Goal: Understand process/instructions: Learn how to perform a task or action

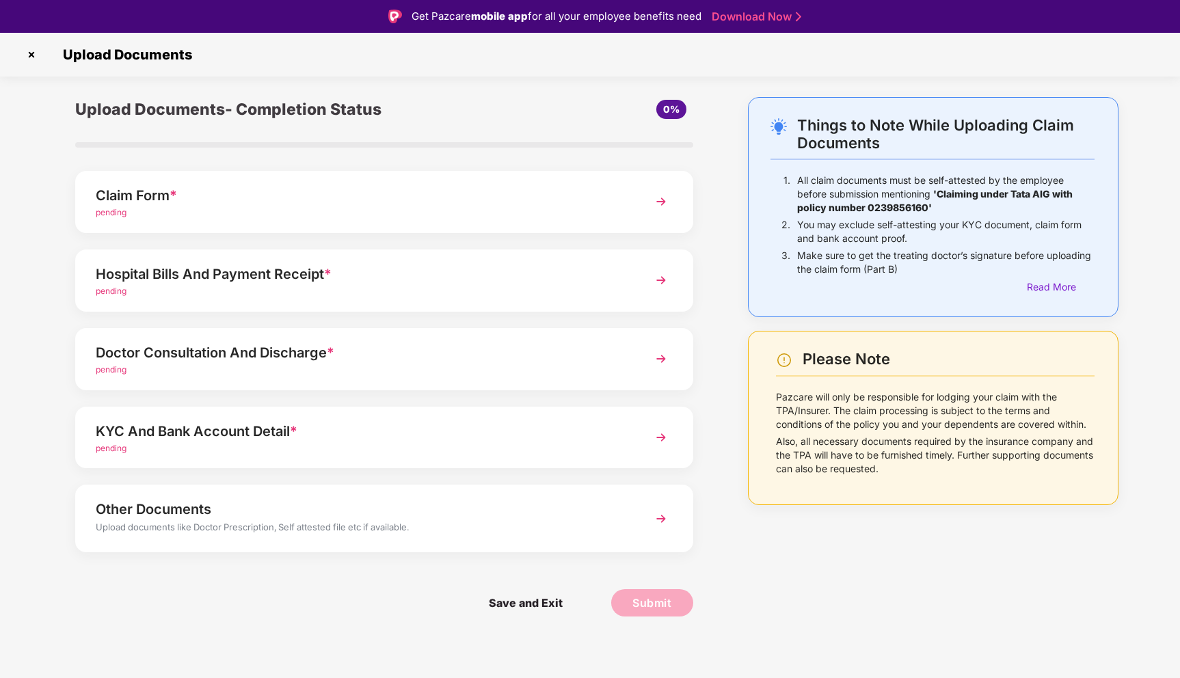
click at [662, 205] on img at bounding box center [661, 201] width 25 height 25
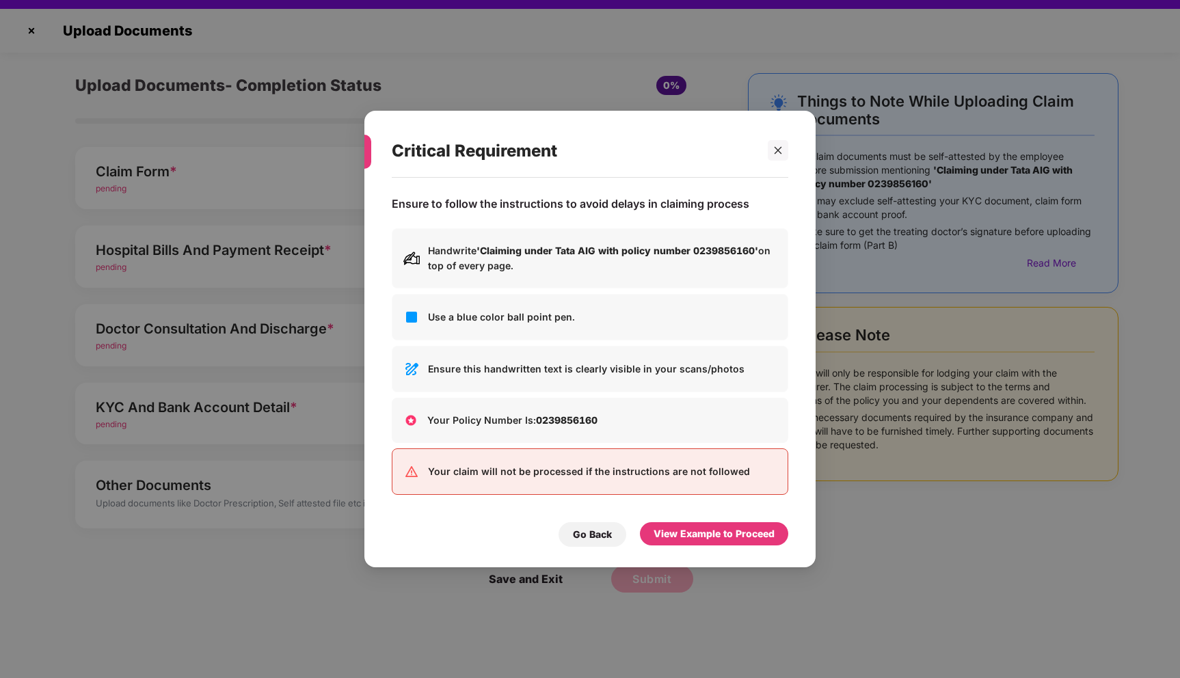
scroll to position [23, 0]
click at [700, 538] on div "View Example to Proceed" at bounding box center [714, 533] width 121 height 15
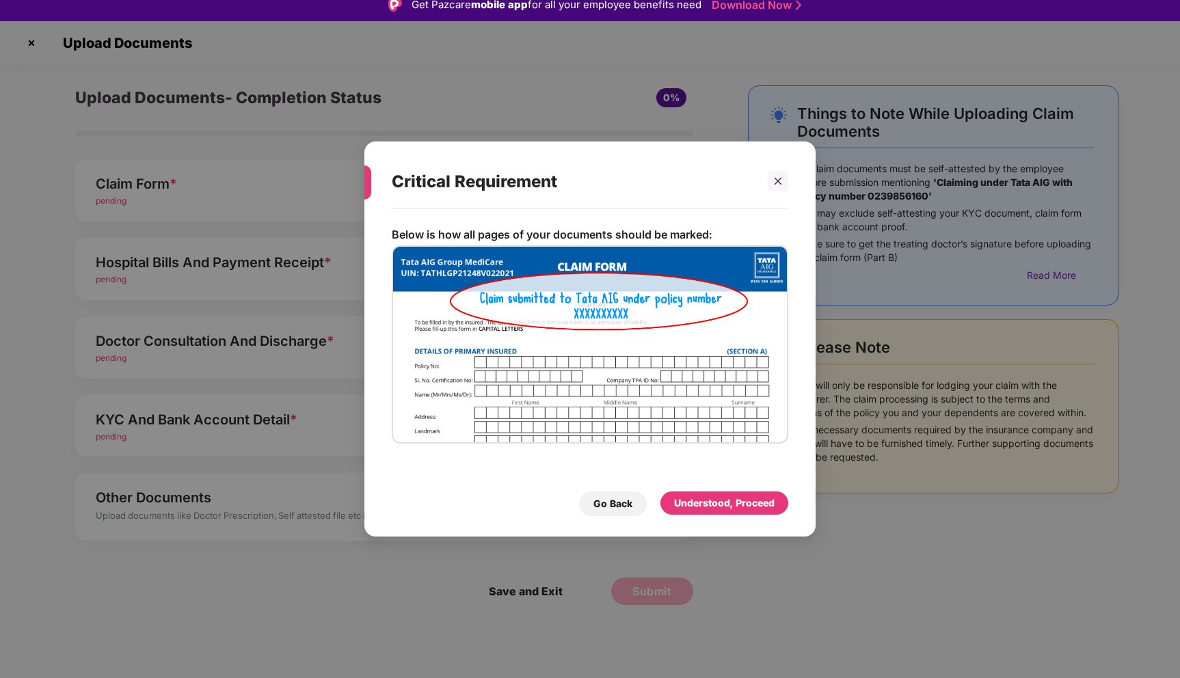
scroll to position [0, 0]
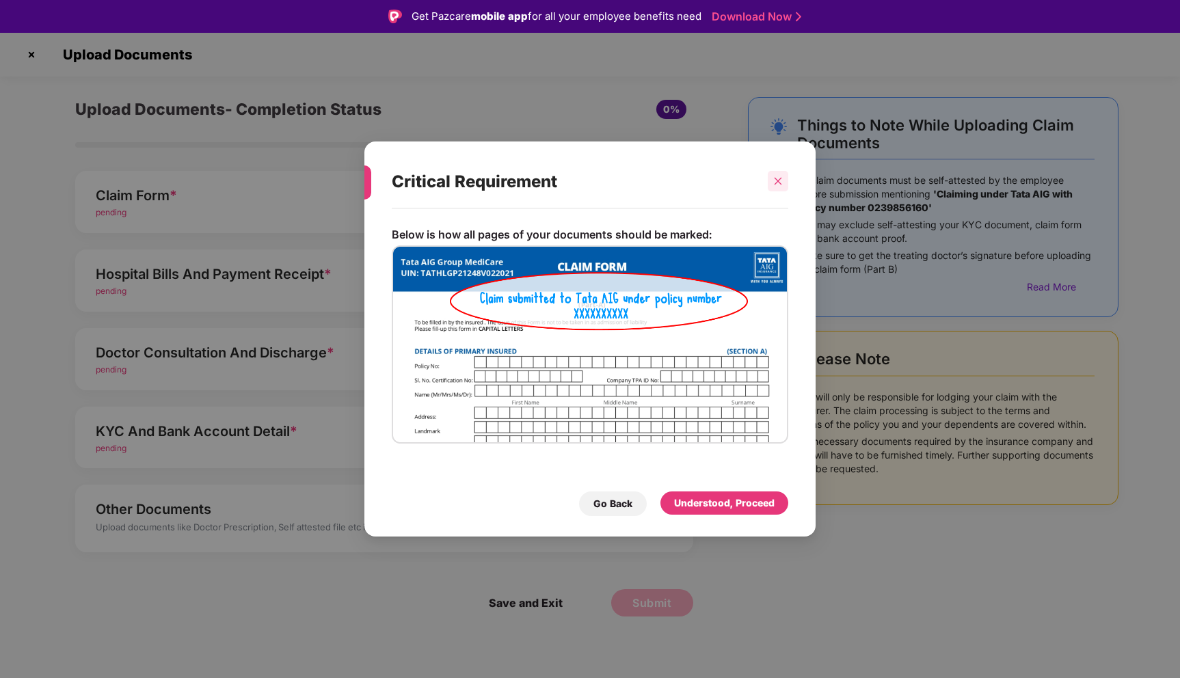
click at [778, 180] on icon "close" at bounding box center [779, 182] width 8 height 8
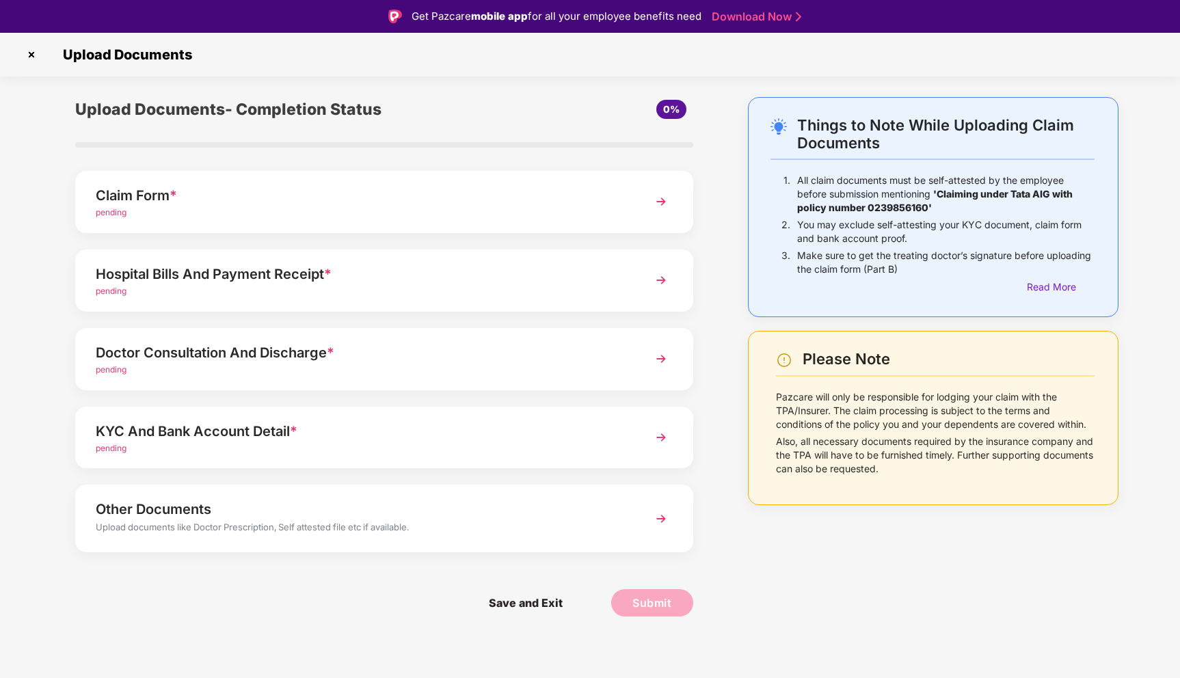
click at [664, 281] on img at bounding box center [661, 280] width 25 height 25
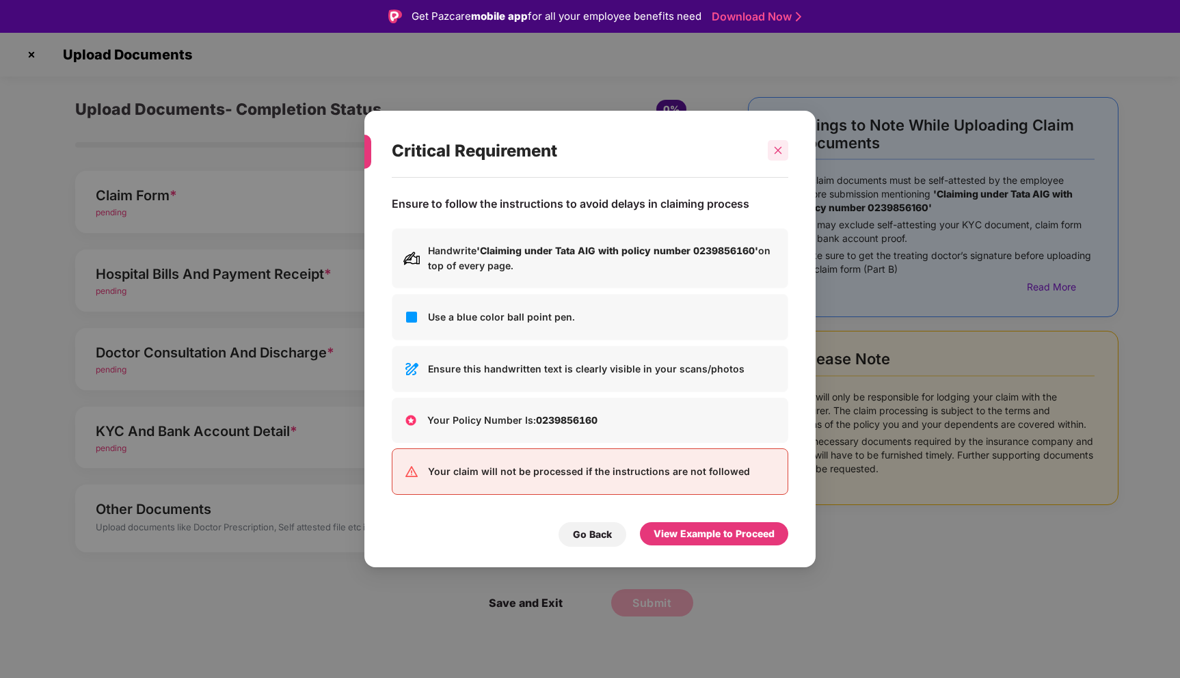
click at [781, 145] on div at bounding box center [778, 150] width 21 height 21
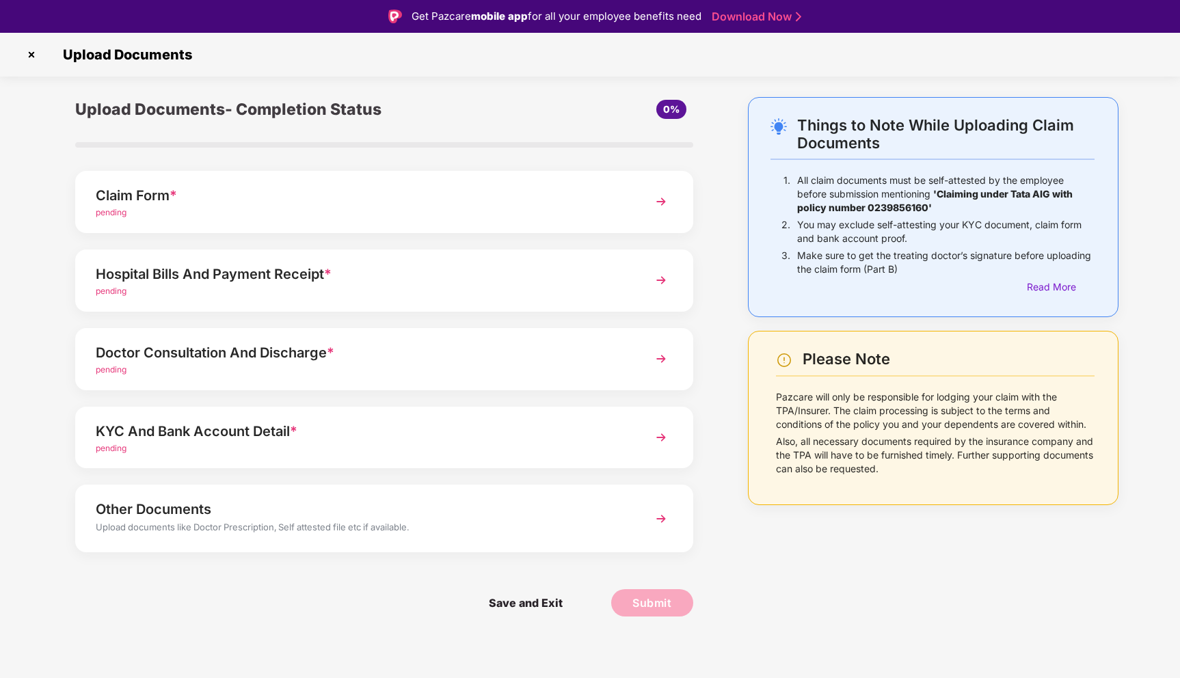
click at [667, 198] on img at bounding box center [661, 201] width 25 height 25
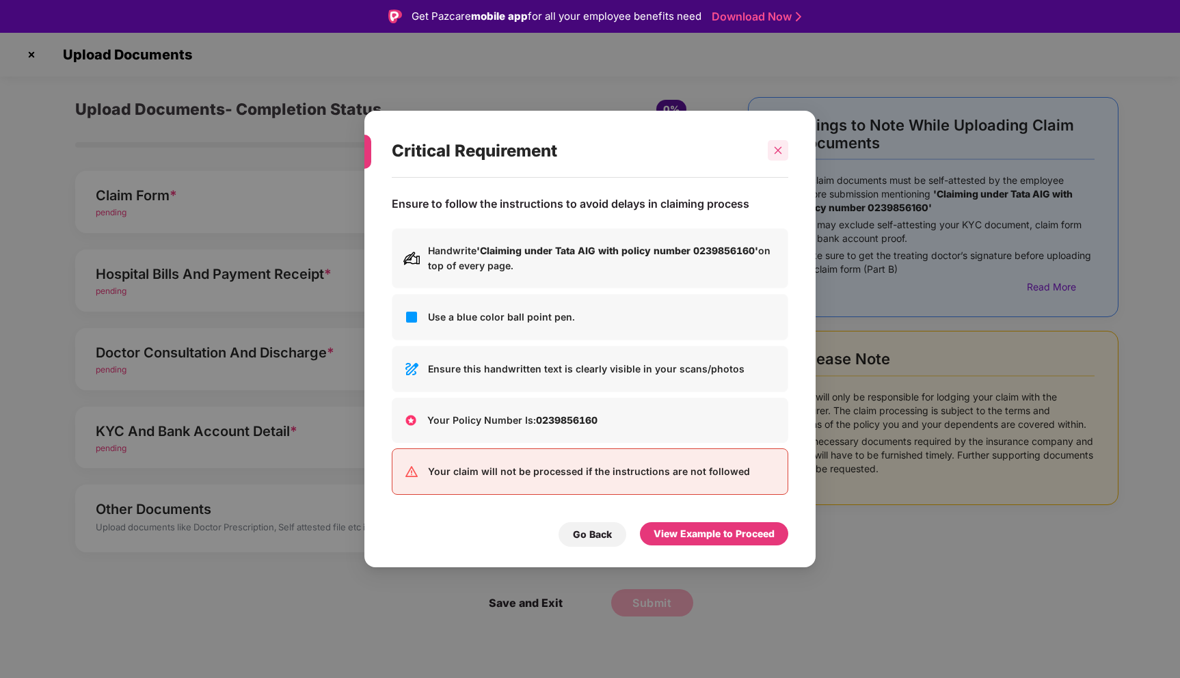
click at [779, 145] on div at bounding box center [778, 150] width 21 height 21
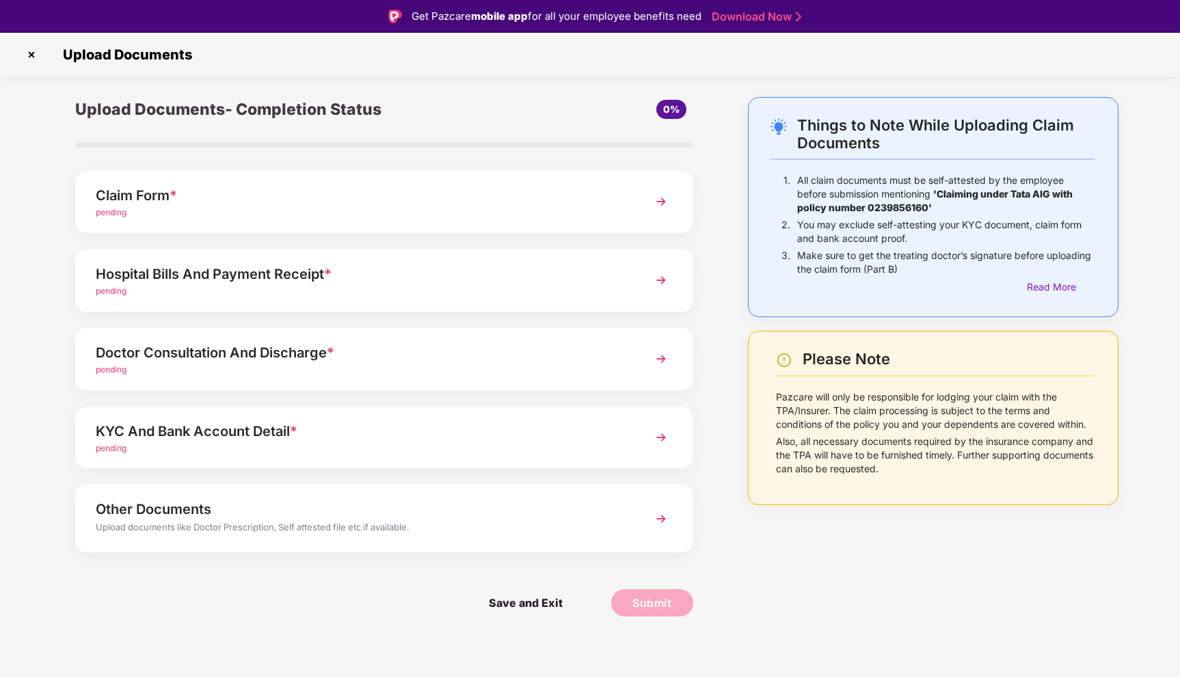
click at [669, 279] on img at bounding box center [661, 280] width 25 height 25
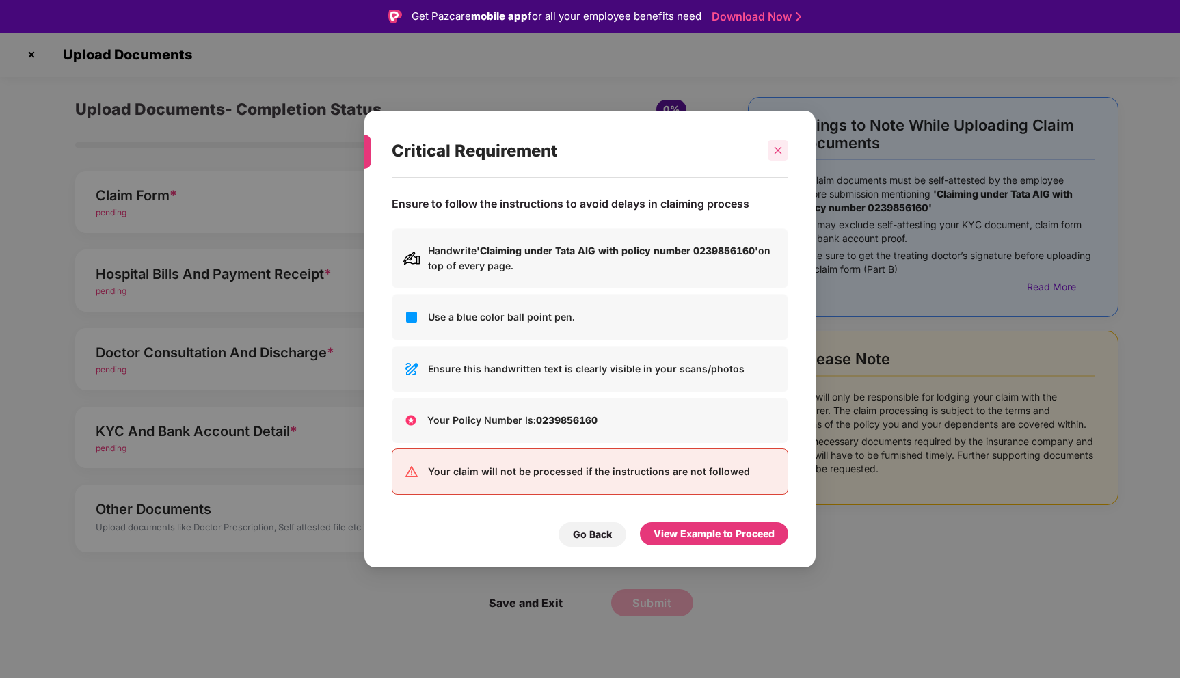
click at [777, 147] on icon "close" at bounding box center [778, 151] width 10 height 10
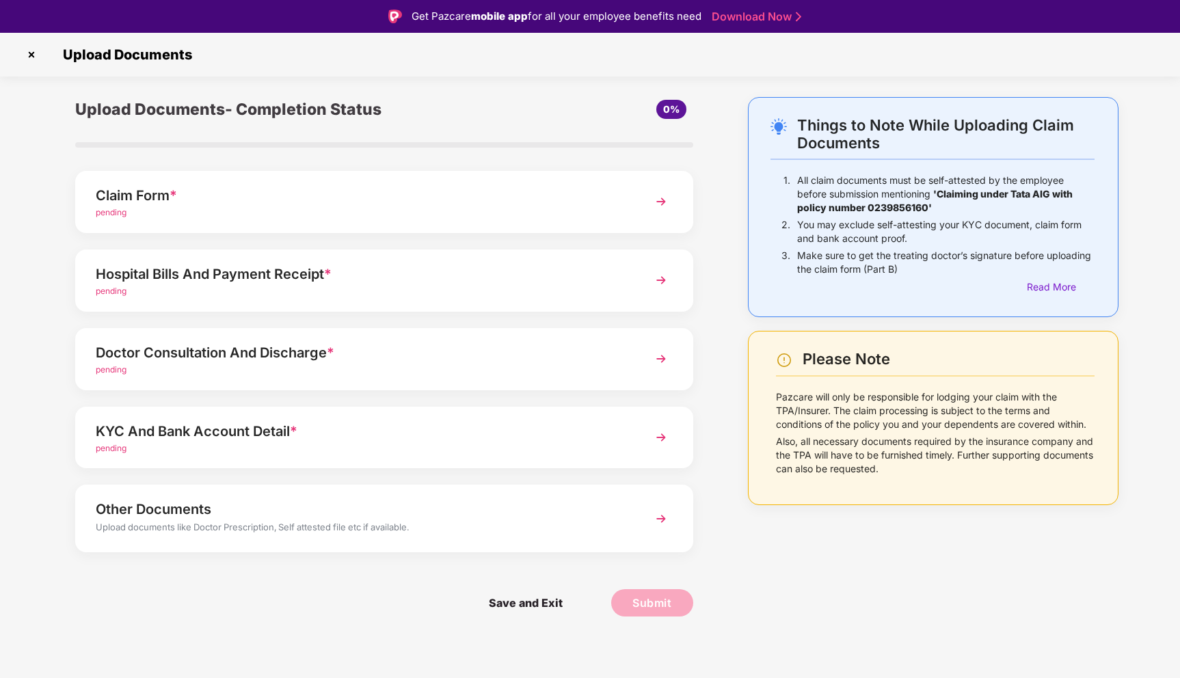
click at [664, 358] on img at bounding box center [661, 359] width 25 height 25
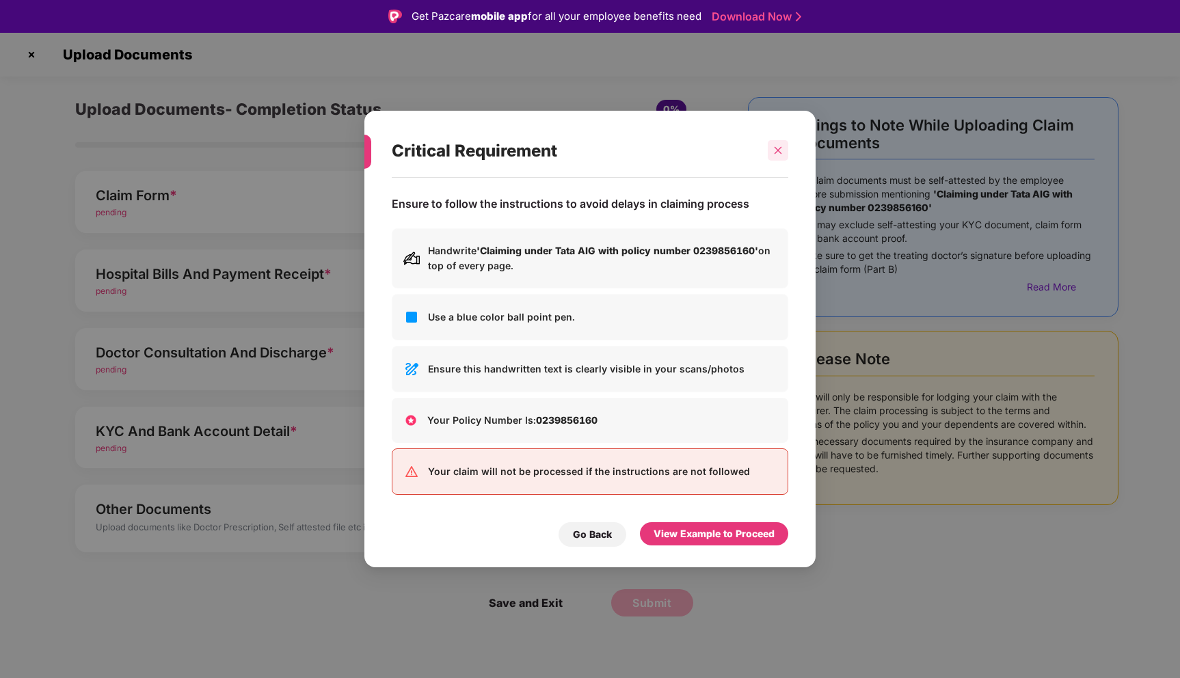
click at [774, 151] on icon "close" at bounding box center [778, 151] width 10 height 10
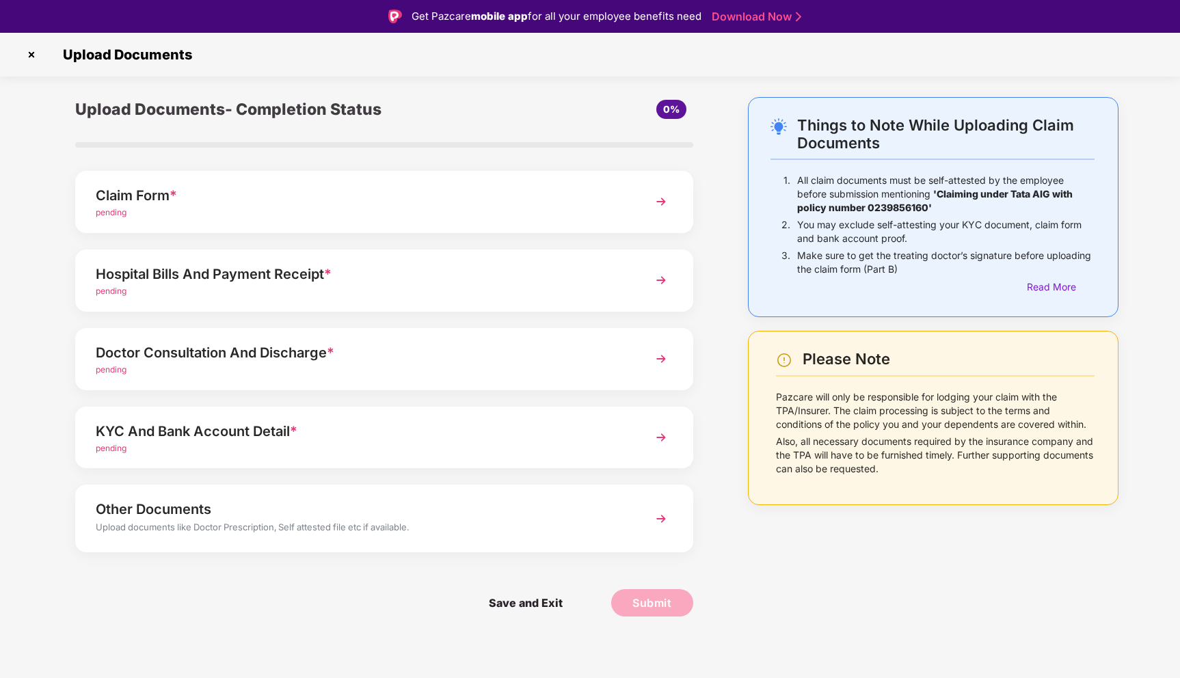
click at [656, 438] on img at bounding box center [661, 437] width 25 height 25
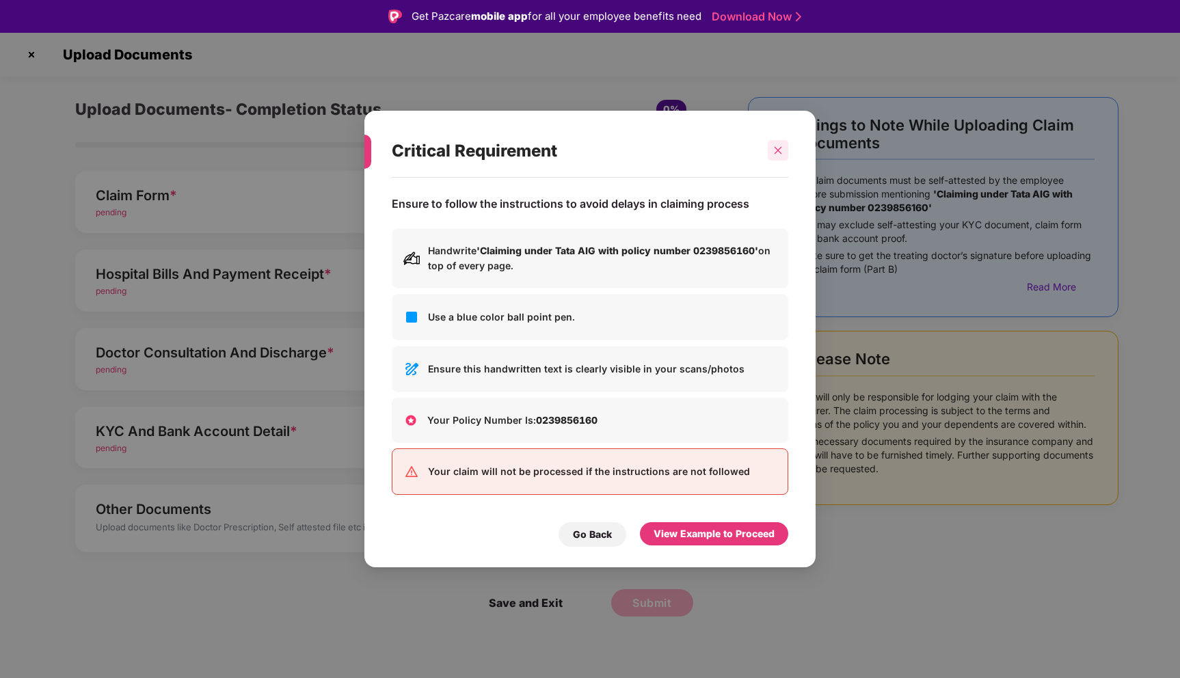
click at [780, 155] on icon "close" at bounding box center [778, 151] width 10 height 10
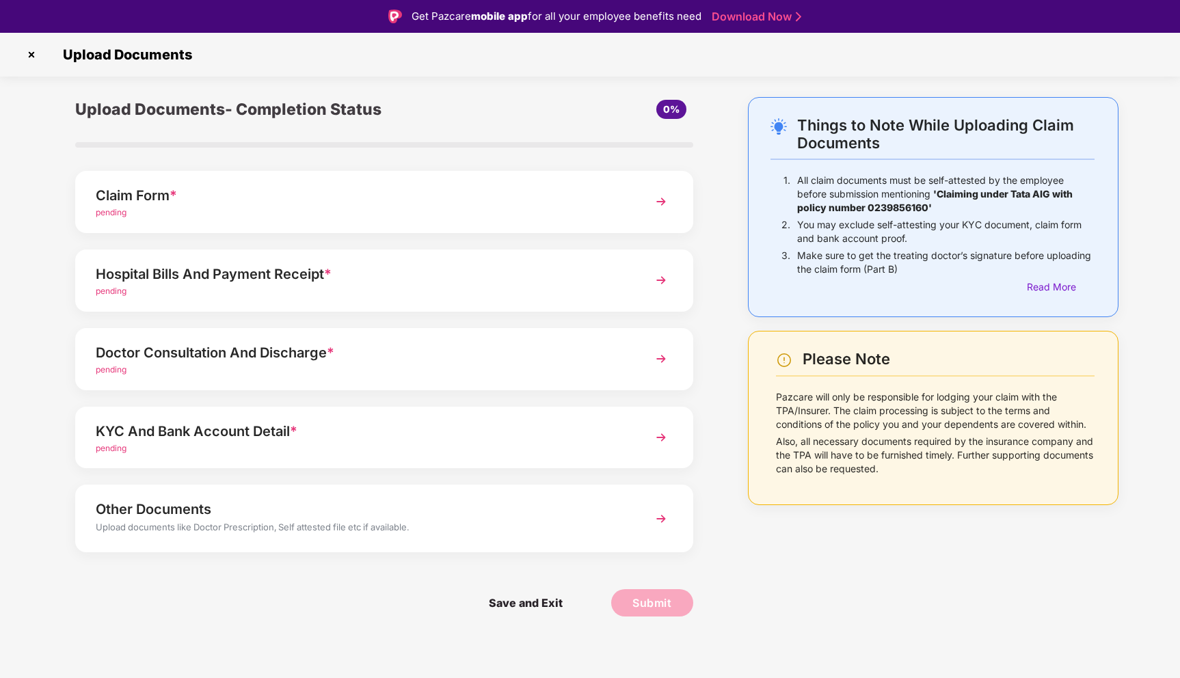
click at [657, 522] on img at bounding box center [661, 519] width 25 height 25
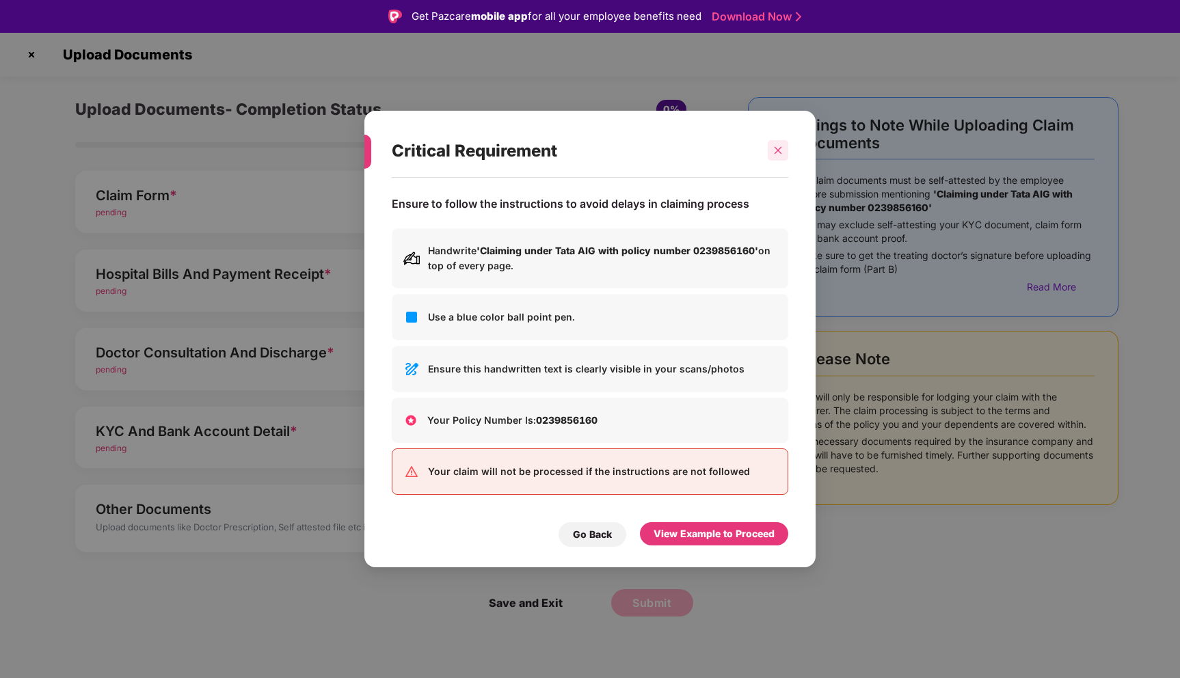
click at [776, 150] on icon "close" at bounding box center [778, 151] width 10 height 10
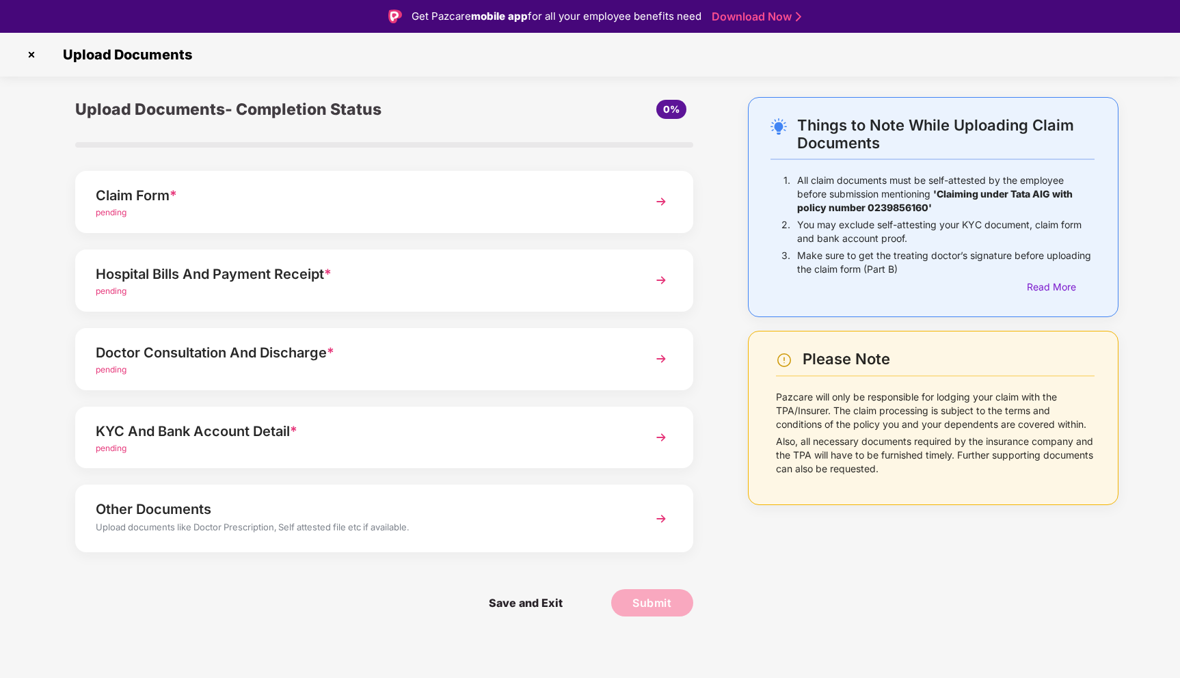
click at [659, 204] on img at bounding box center [661, 201] width 25 height 25
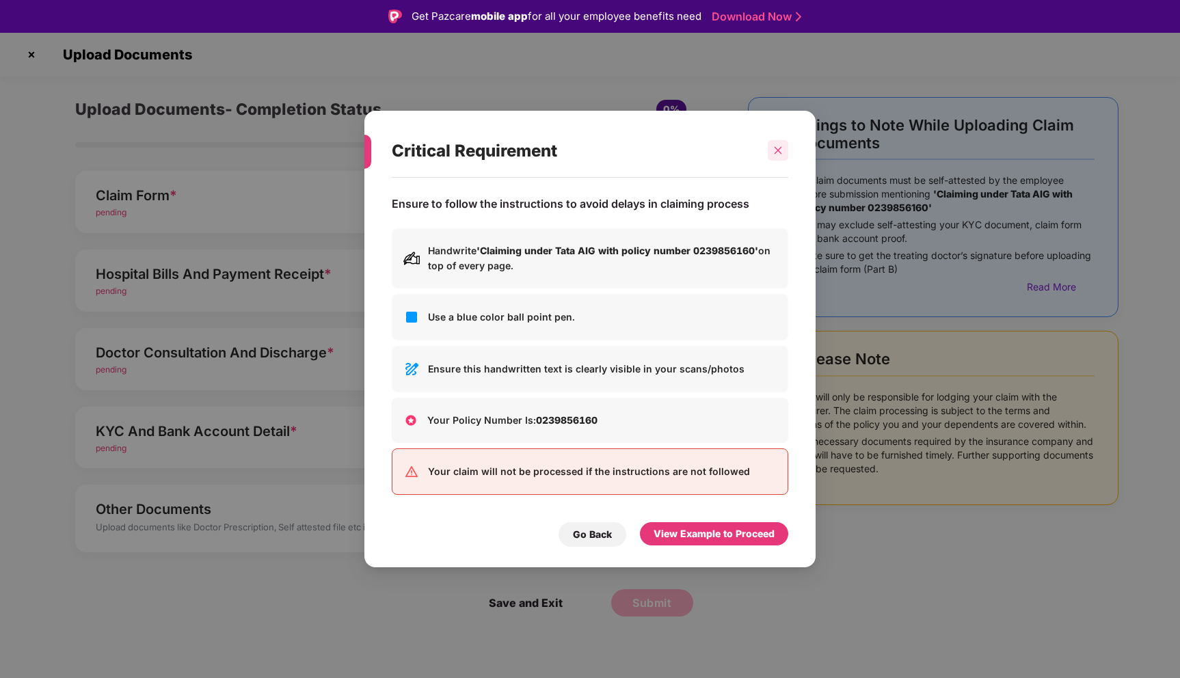
click at [778, 155] on icon "close" at bounding box center [778, 151] width 10 height 10
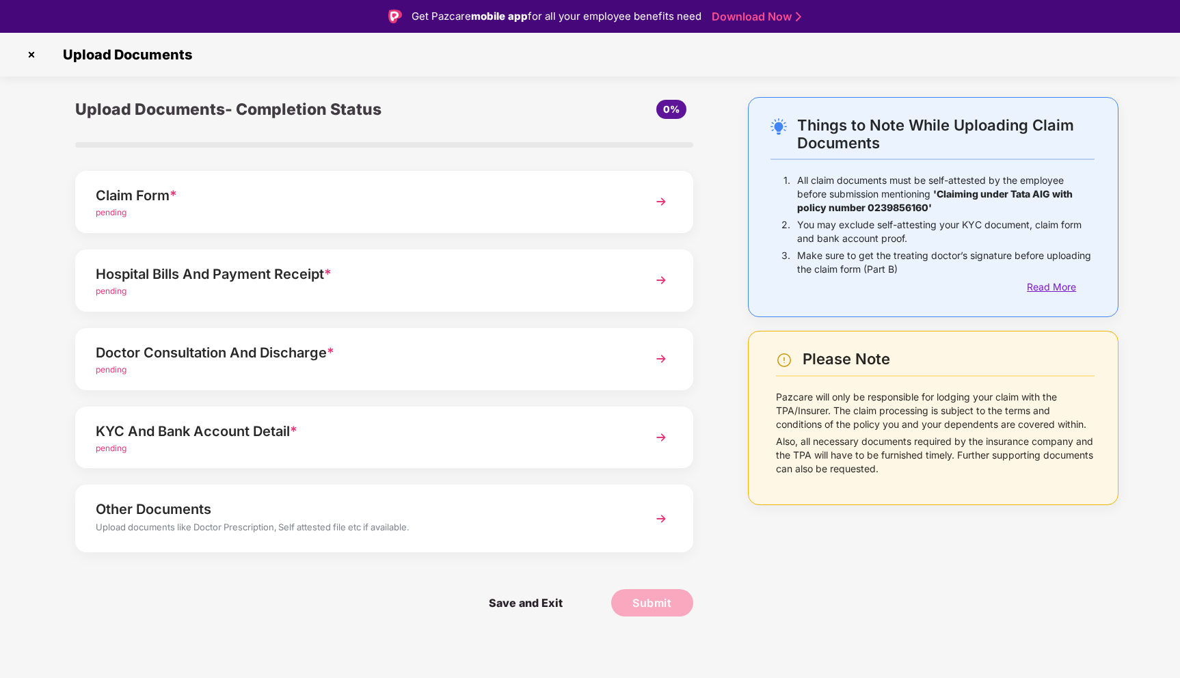
click at [1060, 289] on div "Read More" at bounding box center [1061, 287] width 68 height 15
